Goal: Task Accomplishment & Management: Manage account settings

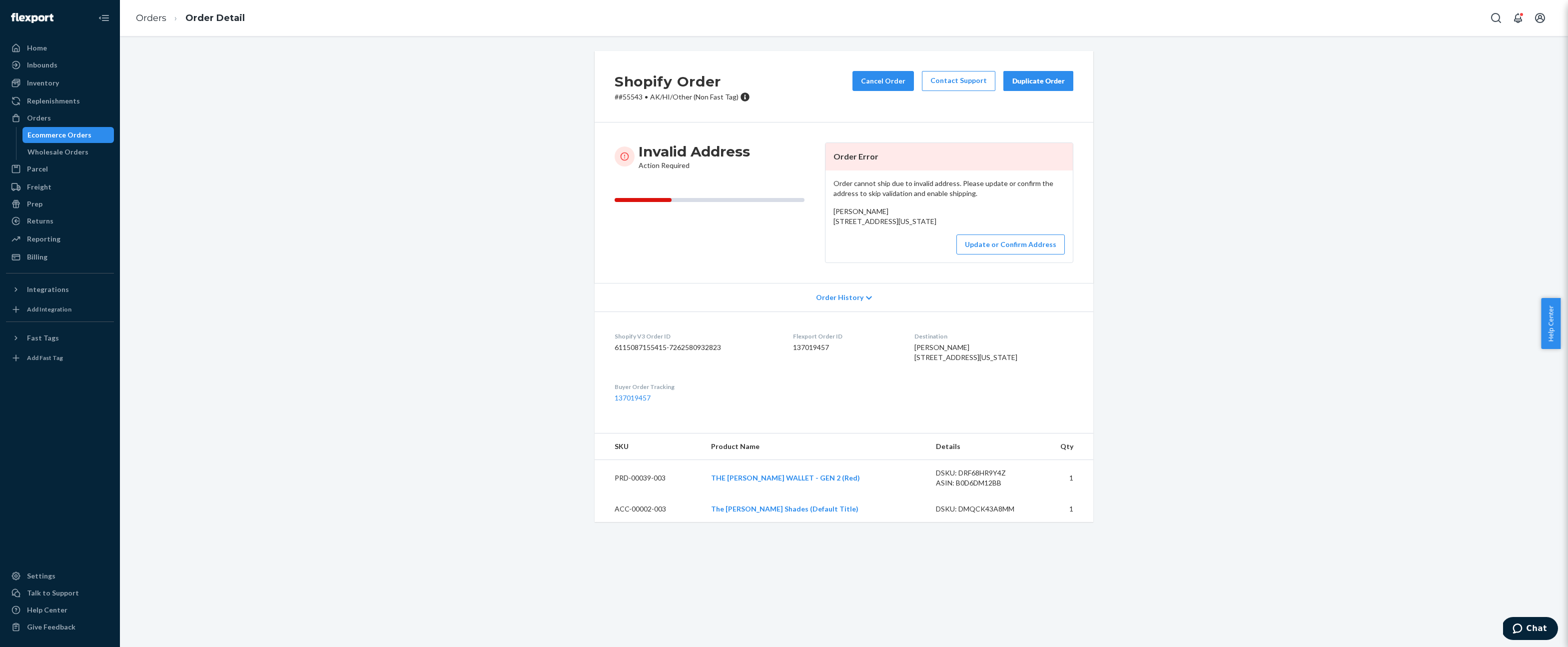
click at [636, 308] on div "Order History" at bounding box center [844, 298] width 499 height 29
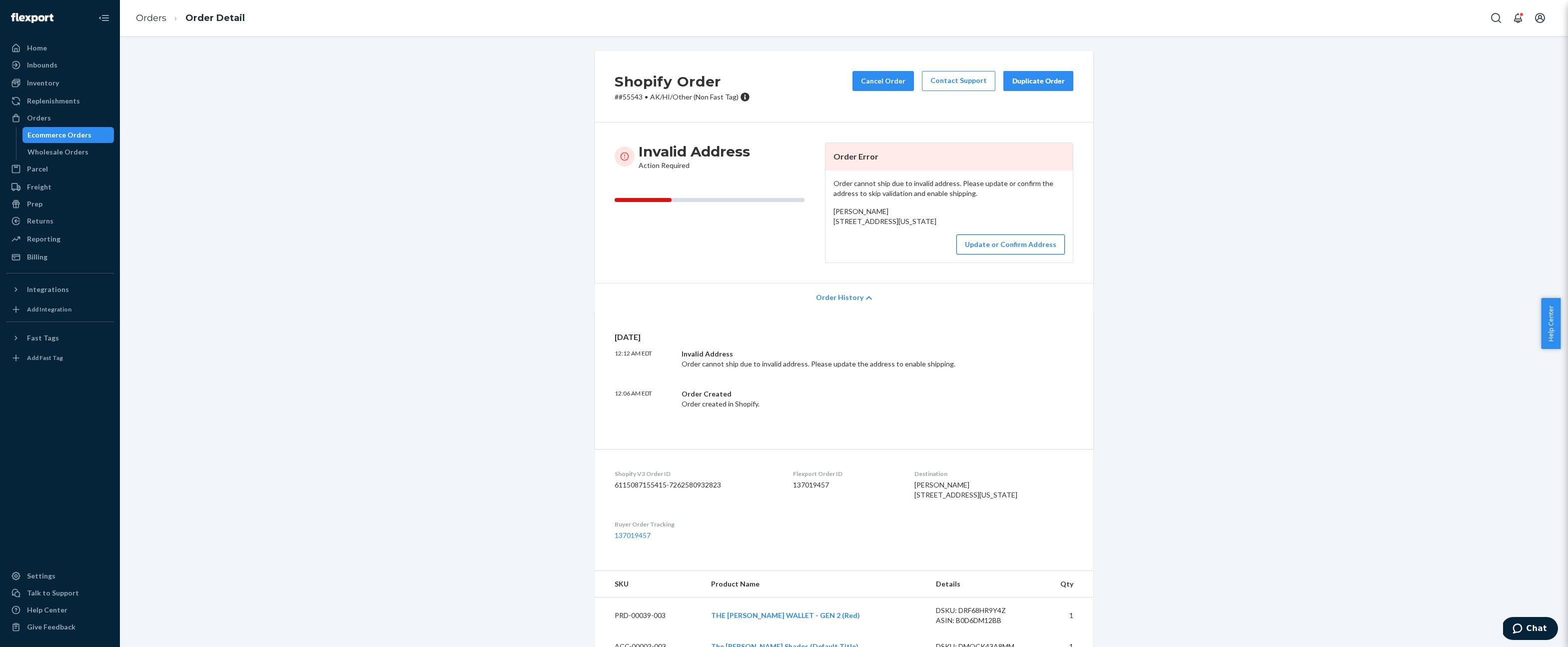
click at [1033, 254] on button "Update or Confirm Address" at bounding box center [1010, 245] width 109 height 20
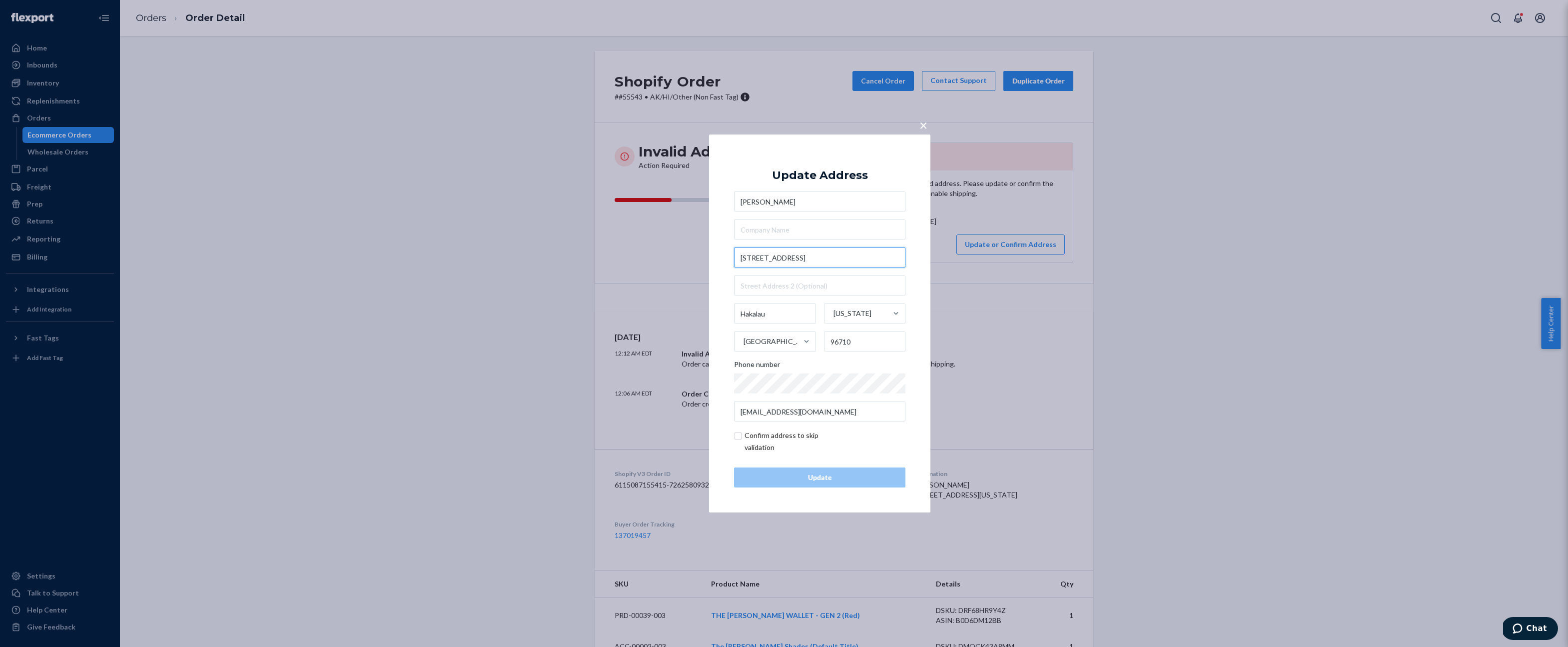
click at [835, 257] on input "29-2181 Old Mamalahoa Highway" at bounding box center [820, 258] width 172 height 20
click at [779, 315] on input "Hakalau" at bounding box center [775, 314] width 82 height 20
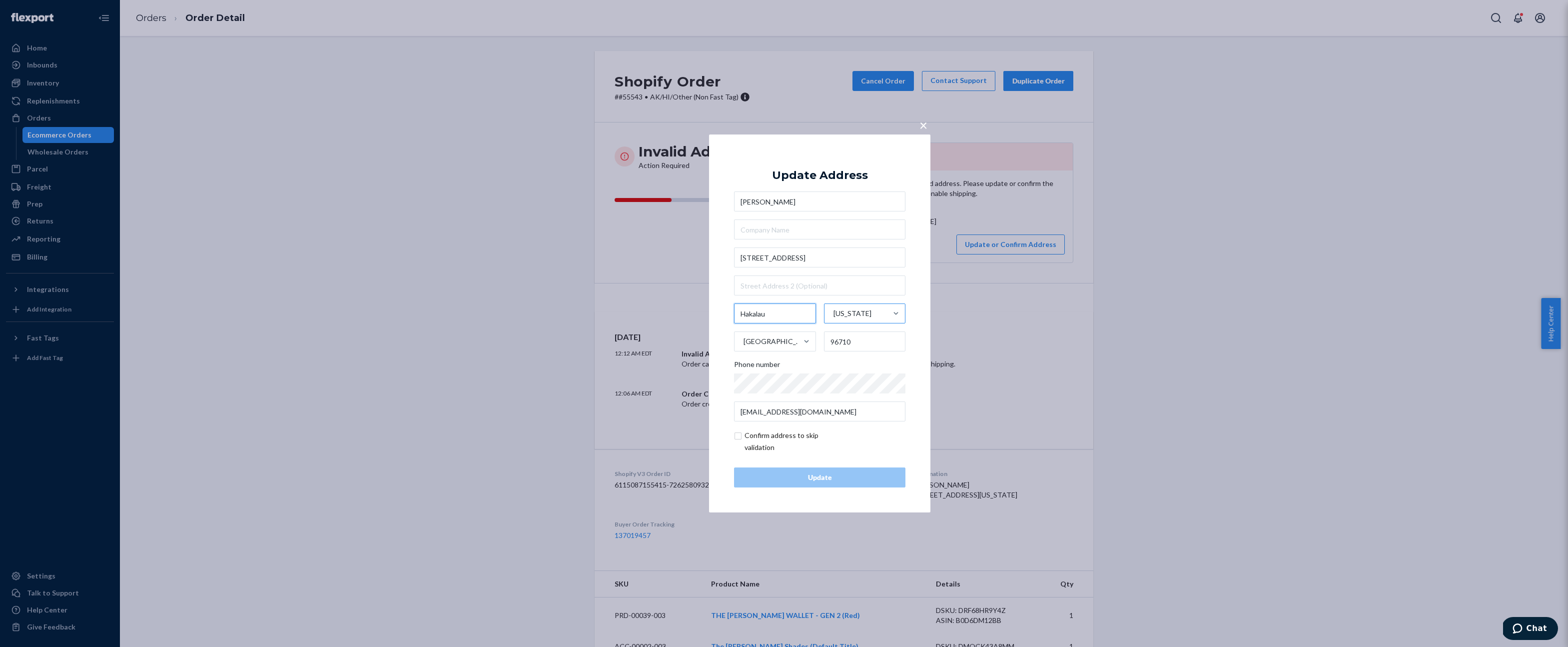
paste input "Pepeekeo"
type input "Pepeekeo"
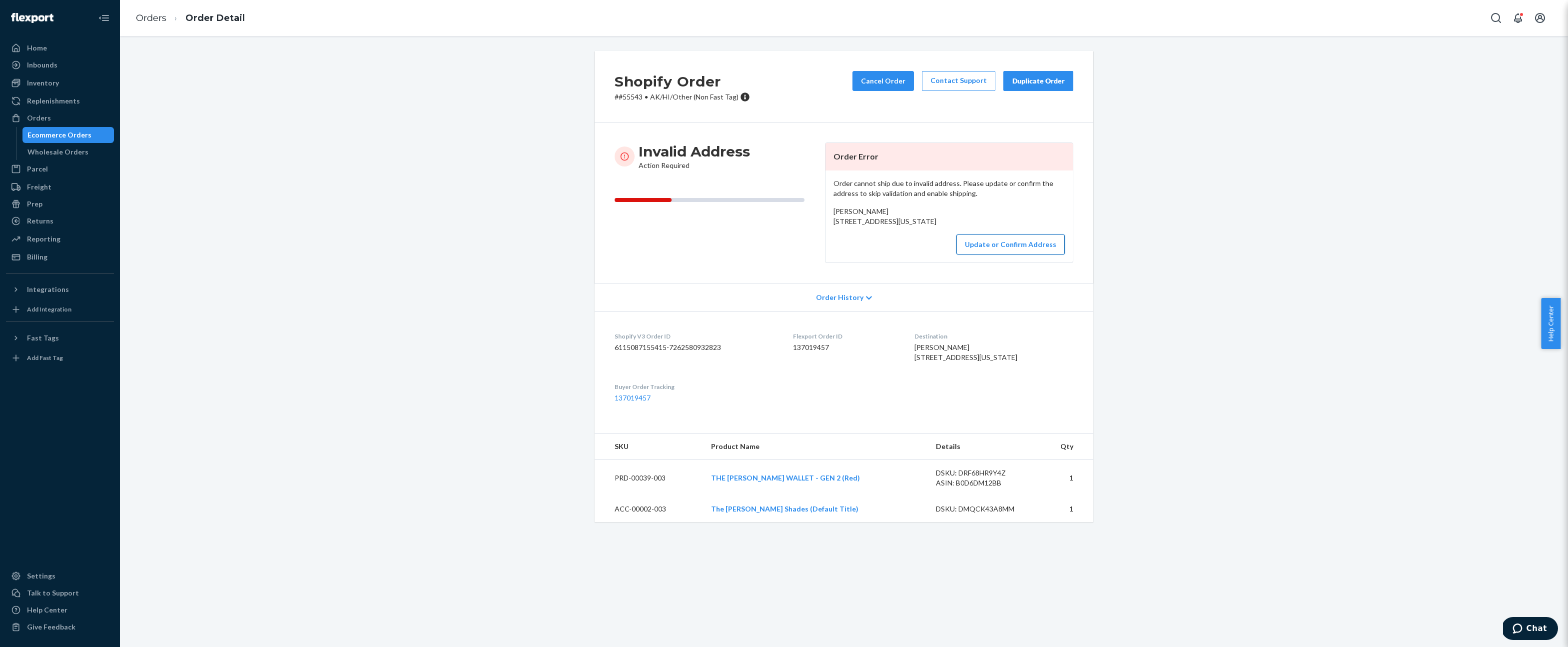
click at [1017, 254] on button "Update or Confirm Address" at bounding box center [1010, 245] width 109 height 20
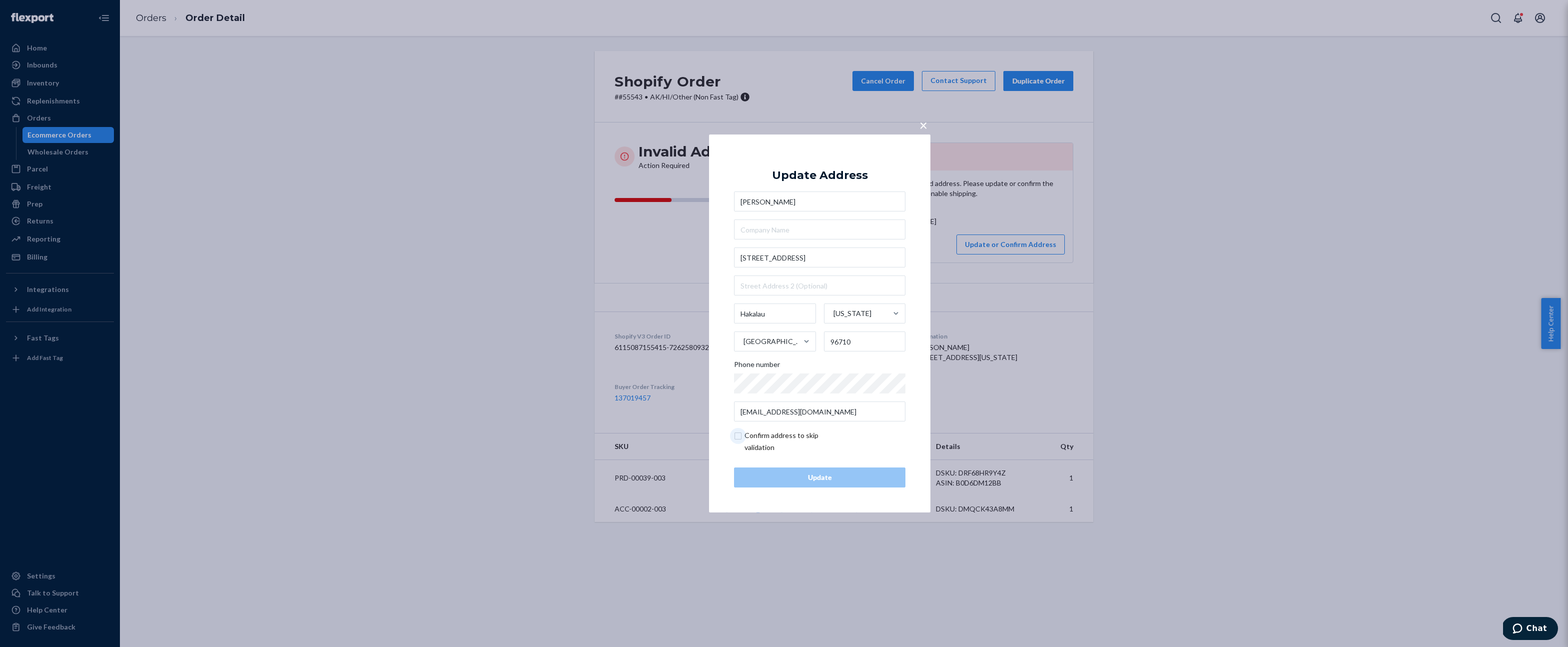
click at [792, 440] on input "checkbox" at bounding box center [792, 441] width 116 height 24
checkbox input "true"
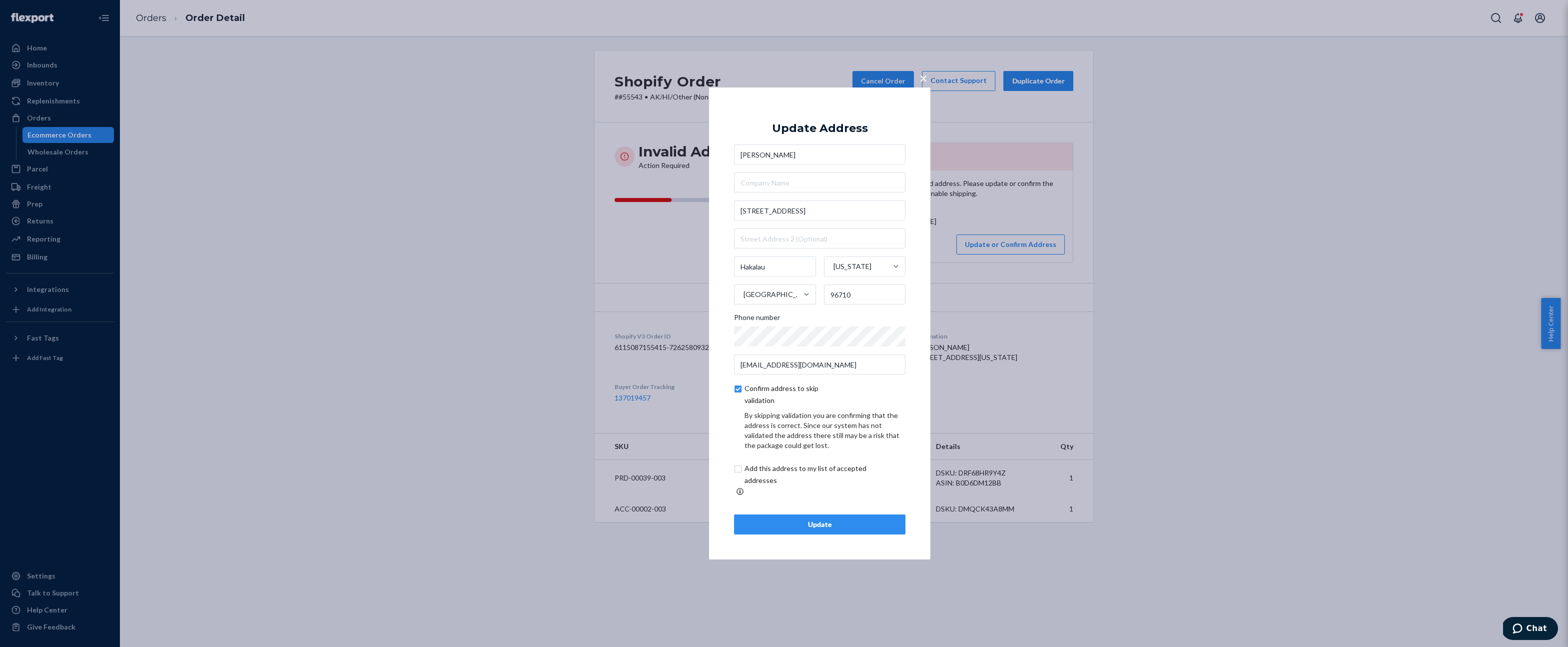
click at [806, 519] on div "Update" at bounding box center [820, 525] width 155 height 10
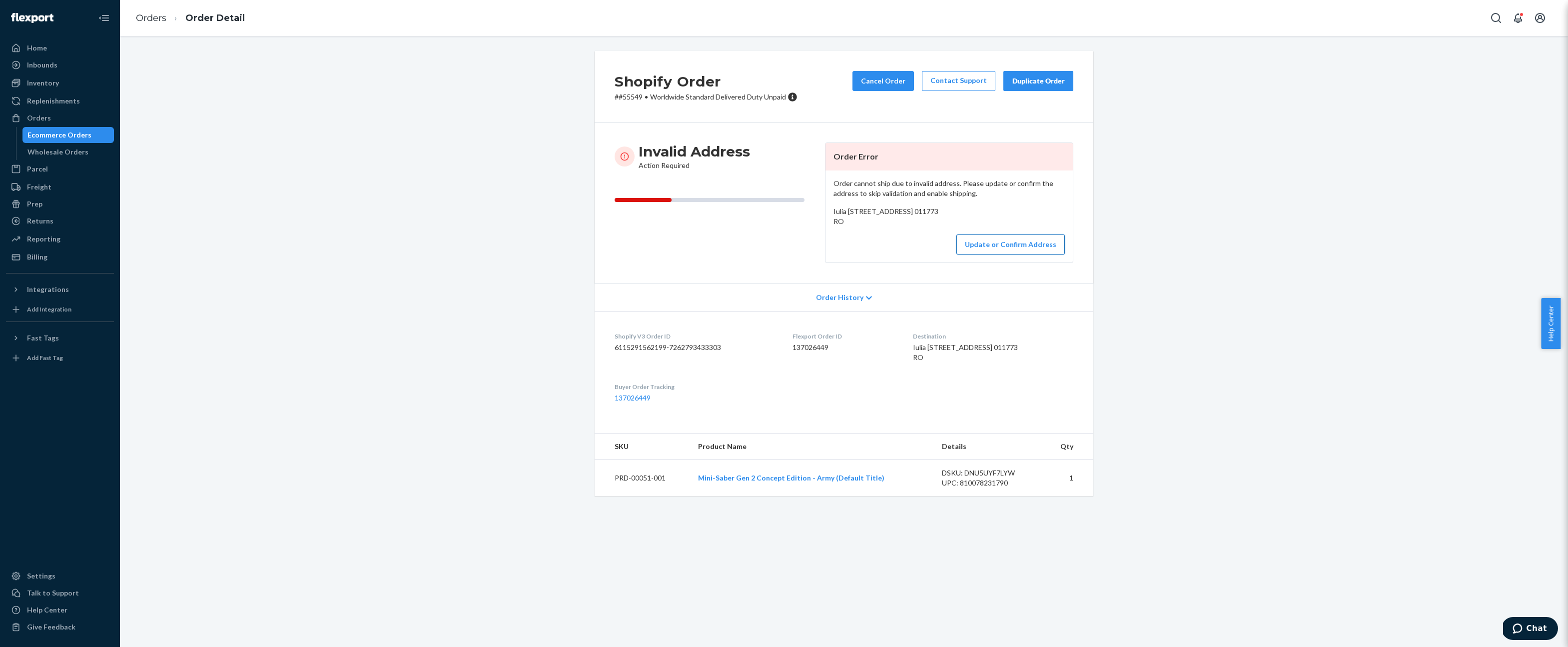
click at [1016, 254] on button "Update or Confirm Address" at bounding box center [1010, 245] width 109 height 20
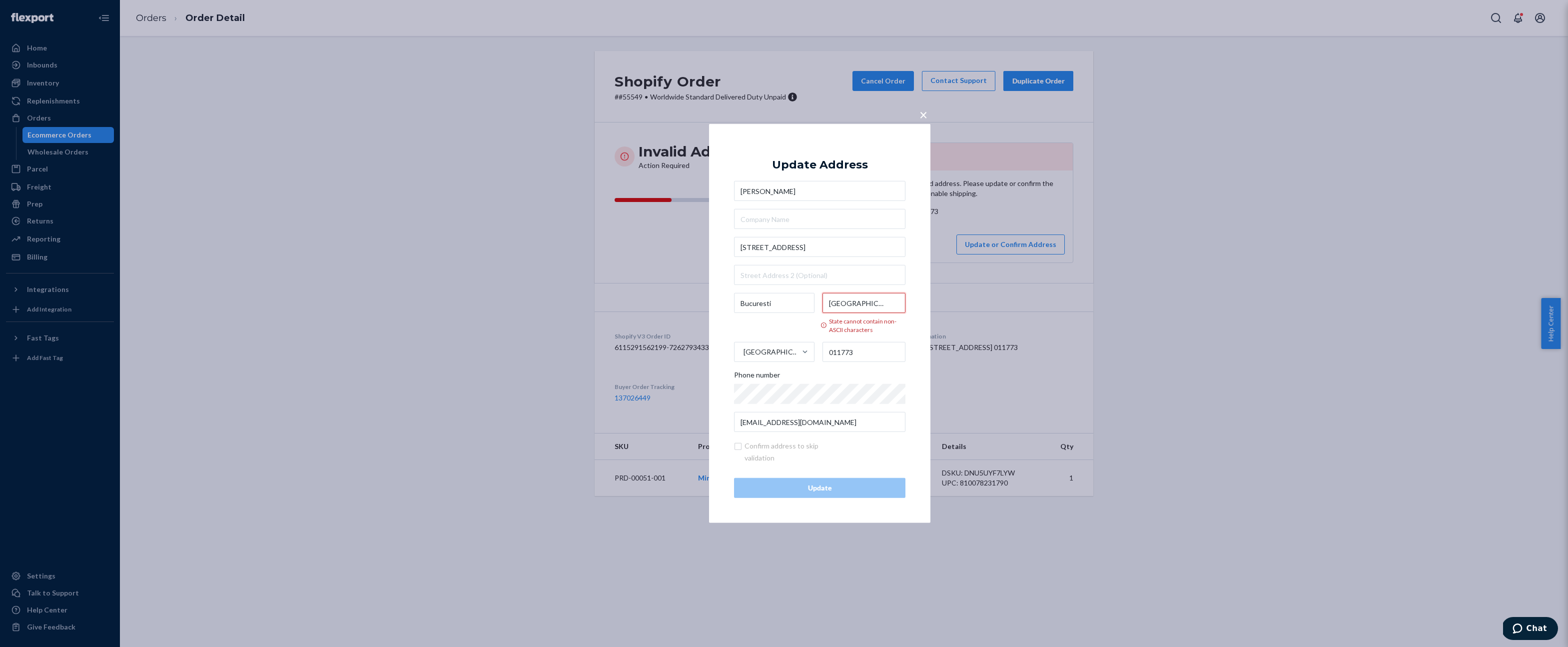
click at [856, 299] on input "București" at bounding box center [864, 304] width 83 height 20
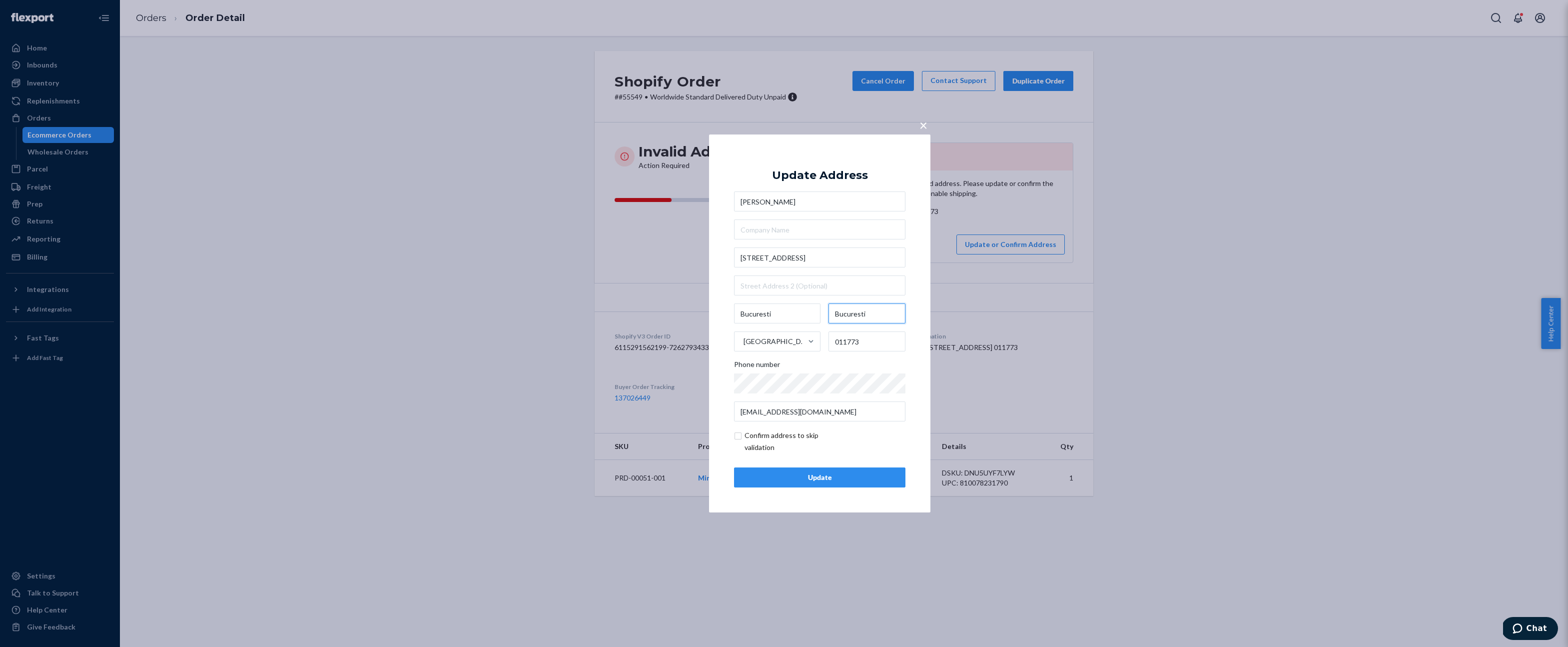
type input "Bucuresti"
click at [848, 478] on div "Update" at bounding box center [820, 478] width 155 height 10
